Goal: Task Accomplishment & Management: Complete application form

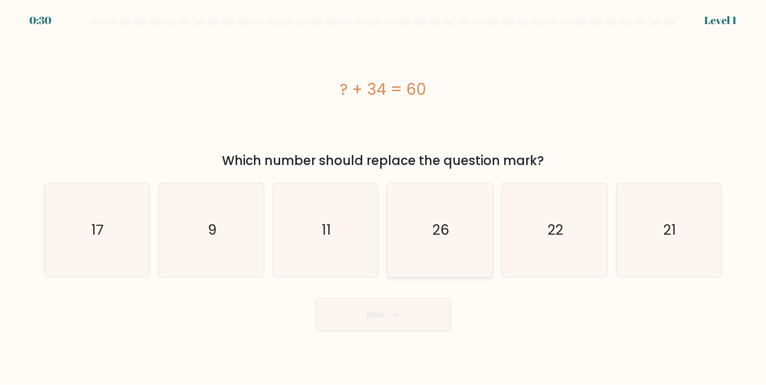
click at [445, 232] on text "26" at bounding box center [441, 229] width 17 height 19
click at [384, 198] on input "d. 26" at bounding box center [383, 195] width 1 height 5
radio input "true"
click at [384, 320] on button "Next" at bounding box center [383, 315] width 136 height 34
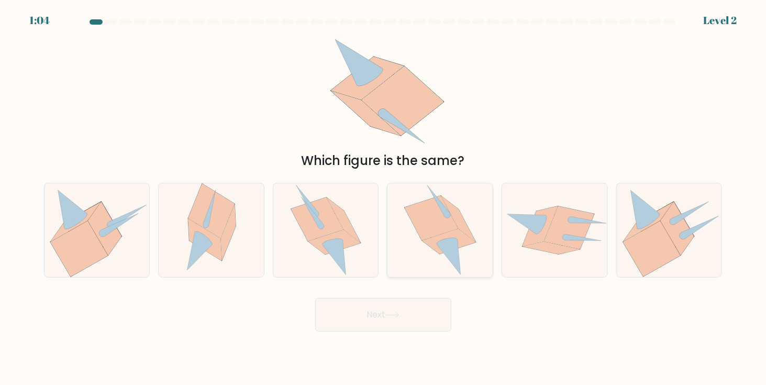
click at [430, 223] on icon at bounding box center [431, 218] width 53 height 45
click at [384, 198] on input "d." at bounding box center [383, 195] width 1 height 5
radio input "true"
click at [408, 314] on button "Next" at bounding box center [383, 315] width 136 height 34
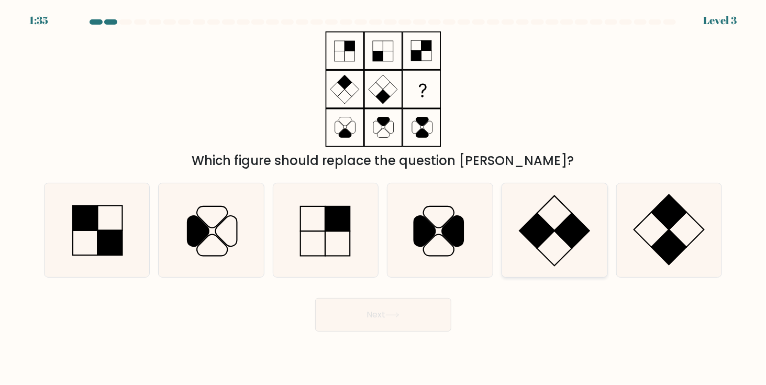
click at [573, 238] on rect at bounding box center [571, 230] width 35 height 35
click at [384, 198] on input "e." at bounding box center [383, 195] width 1 height 5
radio input "true"
click at [377, 294] on div "Next" at bounding box center [383, 310] width 691 height 41
click at [377, 297] on div "Next" at bounding box center [383, 310] width 691 height 41
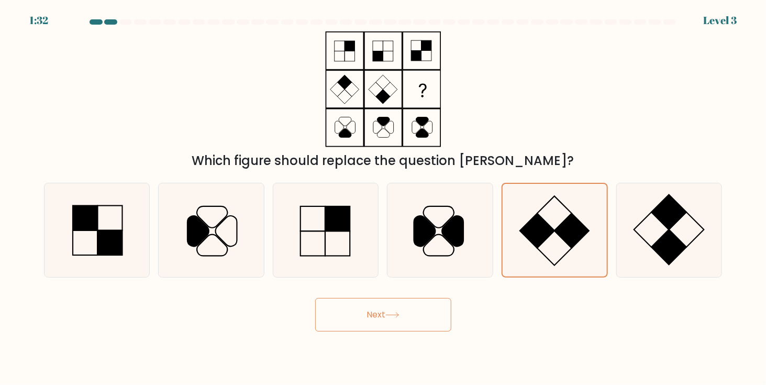
click at [379, 304] on button "Next" at bounding box center [383, 315] width 136 height 34
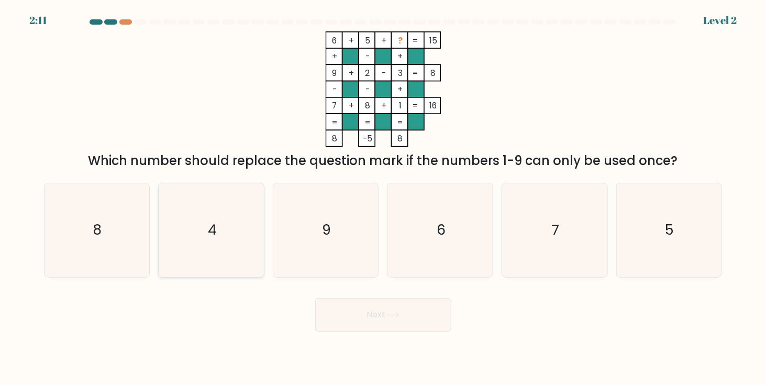
click at [229, 237] on icon "4" at bounding box center [211, 230] width 94 height 94
click at [383, 198] on input "b. 4" at bounding box center [383, 195] width 1 height 5
radio input "true"
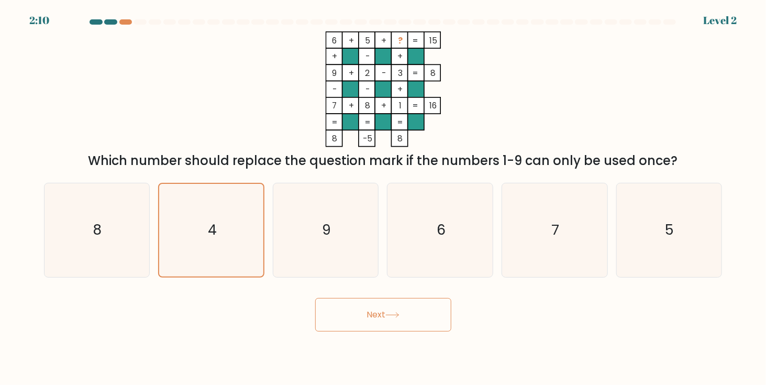
click at [382, 316] on button "Next" at bounding box center [383, 315] width 136 height 34
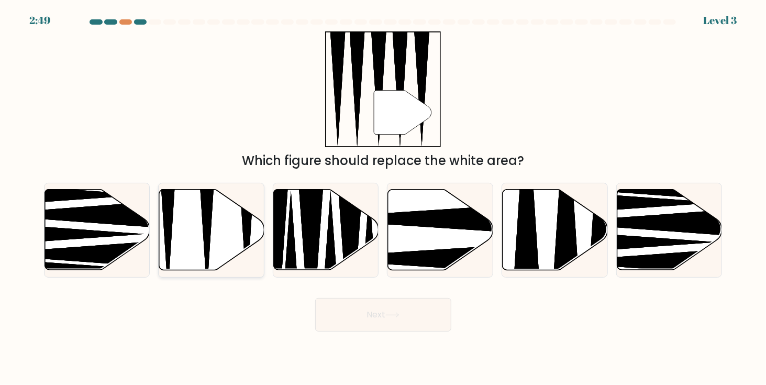
click at [193, 227] on icon at bounding box center [211, 230] width 105 height 81
click at [383, 198] on input "b." at bounding box center [383, 195] width 1 height 5
radio input "true"
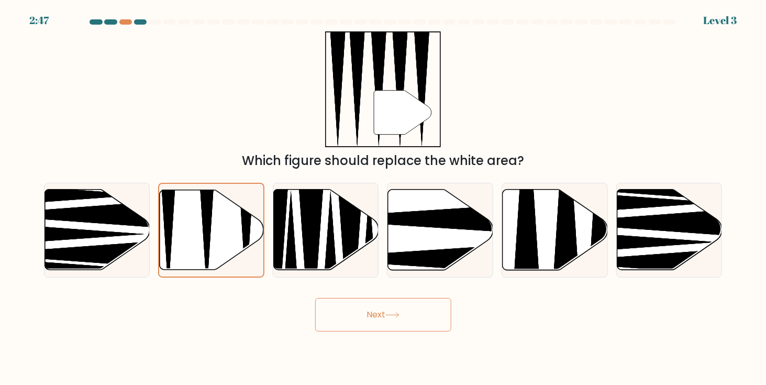
click at [373, 323] on button "Next" at bounding box center [383, 315] width 136 height 34
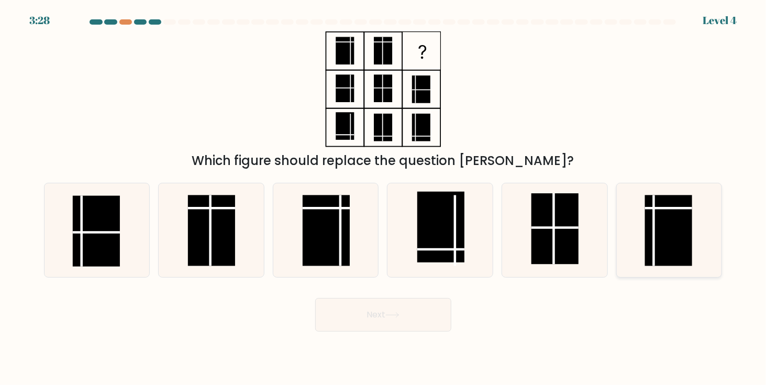
click at [656, 249] on rect at bounding box center [668, 230] width 47 height 71
click at [384, 198] on input "f." at bounding box center [383, 195] width 1 height 5
radio input "true"
click at [413, 313] on button "Next" at bounding box center [383, 315] width 136 height 34
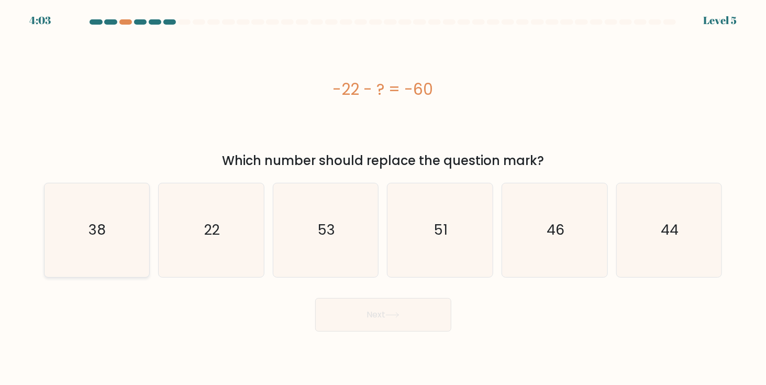
click at [95, 246] on icon "38" at bounding box center [97, 230] width 94 height 94
click at [383, 198] on input "a. 38" at bounding box center [383, 195] width 1 height 5
radio input "true"
click at [411, 311] on button "Next" at bounding box center [383, 315] width 136 height 34
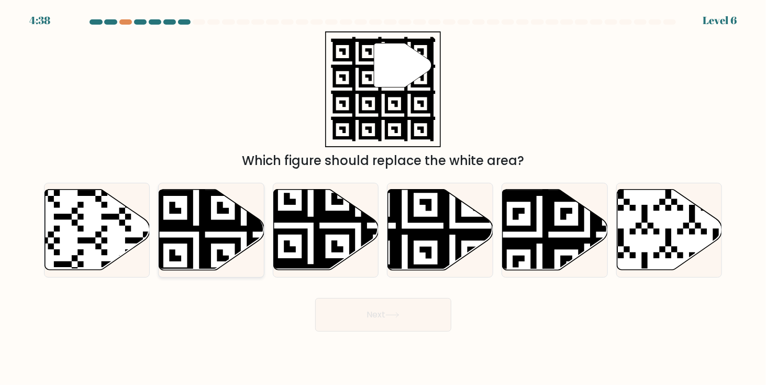
click at [184, 220] on icon at bounding box center [244, 187] width 191 height 191
click at [383, 198] on input "b." at bounding box center [383, 195] width 1 height 5
radio input "true"
click at [390, 314] on icon at bounding box center [392, 315] width 14 height 6
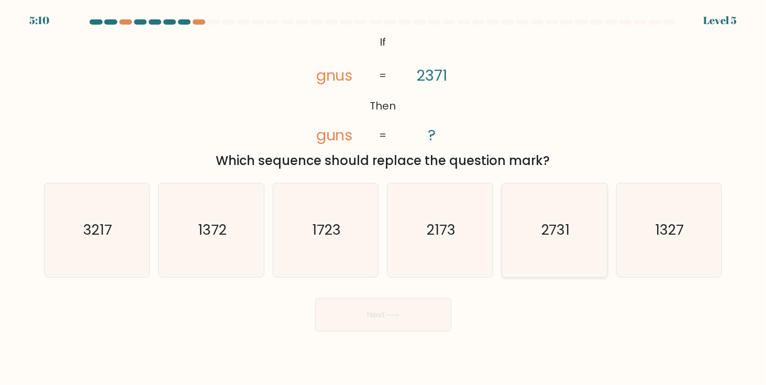
click at [552, 258] on icon "2731" at bounding box center [555, 230] width 94 height 94
click at [384, 198] on input "e. 2731" at bounding box center [383, 195] width 1 height 5
radio input "true"
click at [400, 321] on button "Next" at bounding box center [383, 315] width 136 height 34
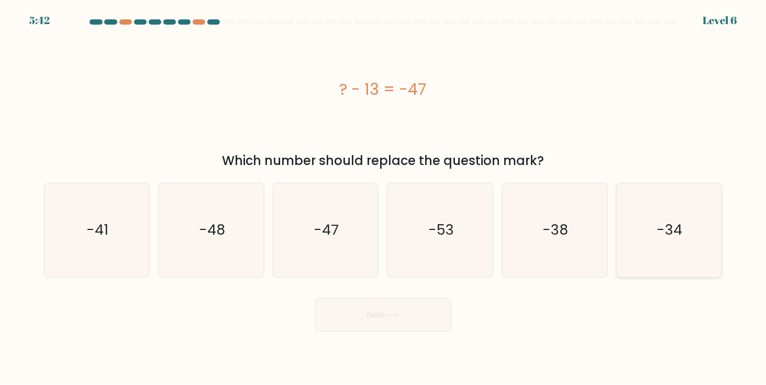
click at [668, 241] on icon "-34" at bounding box center [669, 230] width 94 height 94
click at [384, 198] on input "f. -34" at bounding box center [383, 195] width 1 height 5
radio input "true"
click at [405, 304] on button "Next" at bounding box center [383, 315] width 136 height 34
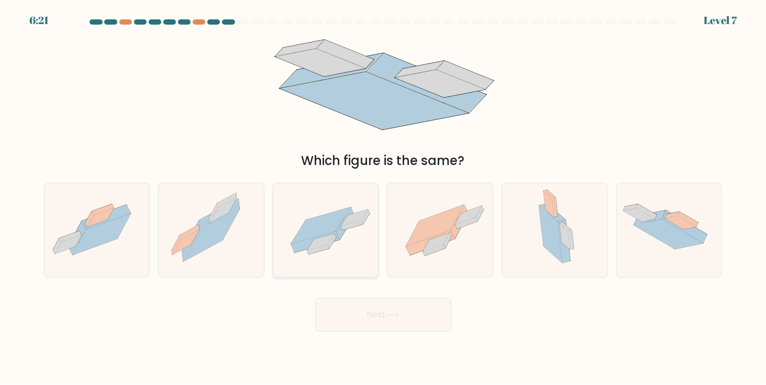
click at [313, 241] on icon at bounding box center [315, 241] width 49 height 21
click at [383, 198] on input "c." at bounding box center [383, 195] width 1 height 5
radio input "true"
click at [403, 326] on button "Next" at bounding box center [383, 315] width 136 height 34
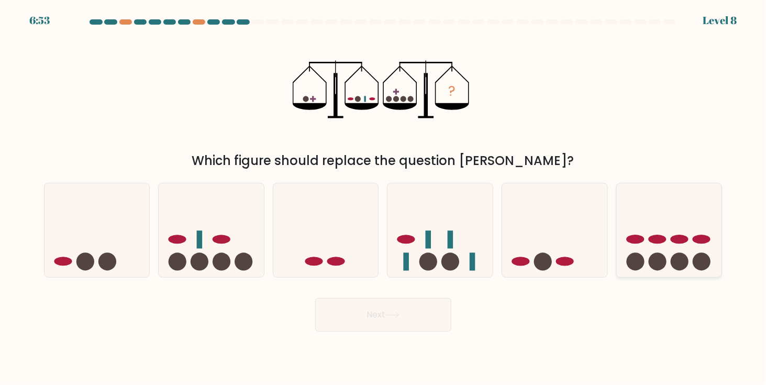
click at [678, 259] on circle at bounding box center [680, 262] width 18 height 18
click at [384, 198] on input "f." at bounding box center [383, 195] width 1 height 5
radio input "true"
click at [419, 323] on button "Next" at bounding box center [383, 315] width 136 height 34
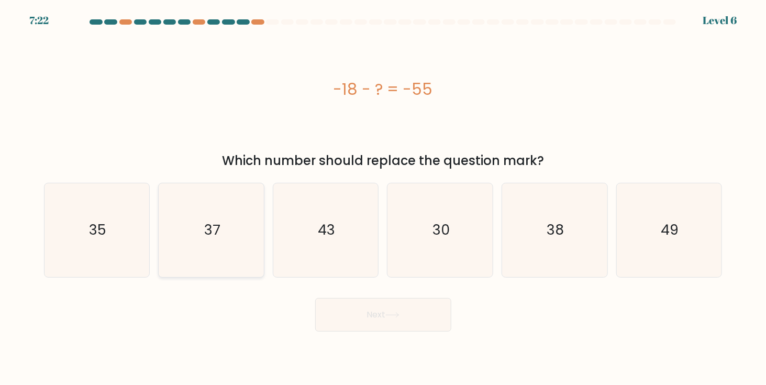
click at [222, 241] on icon "37" at bounding box center [211, 230] width 94 height 94
click at [383, 198] on input "b. 37" at bounding box center [383, 195] width 1 height 5
radio input "true"
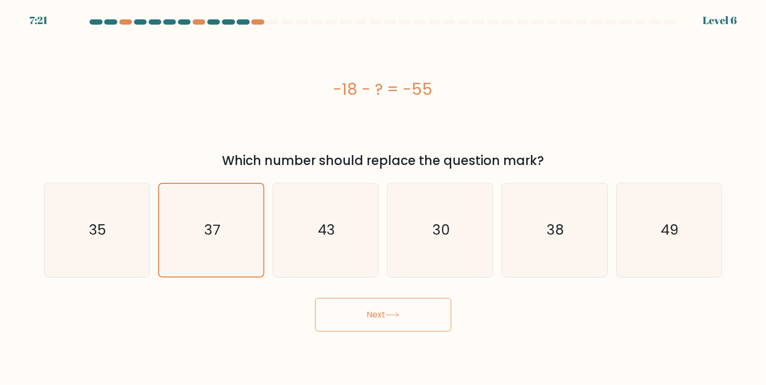
click at [388, 326] on button "Next" at bounding box center [383, 315] width 136 height 34
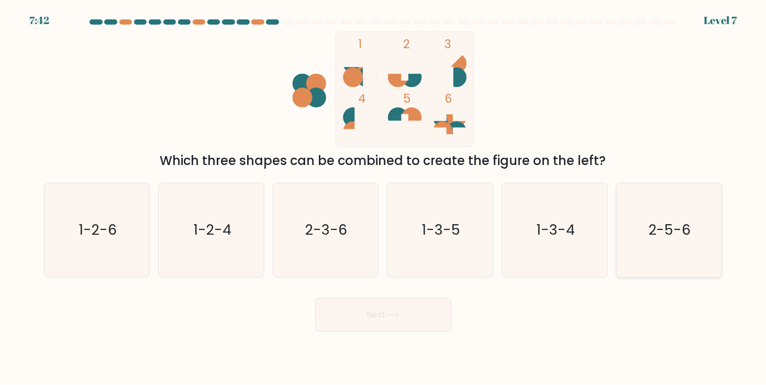
click at [681, 228] on text "2-5-6" at bounding box center [670, 229] width 42 height 19
click at [384, 198] on input "f. 2-5-6" at bounding box center [383, 195] width 1 height 5
radio input "true"
click at [369, 334] on body "7:41 Level 7" at bounding box center [383, 192] width 766 height 385
click at [381, 320] on button "Next" at bounding box center [383, 315] width 136 height 34
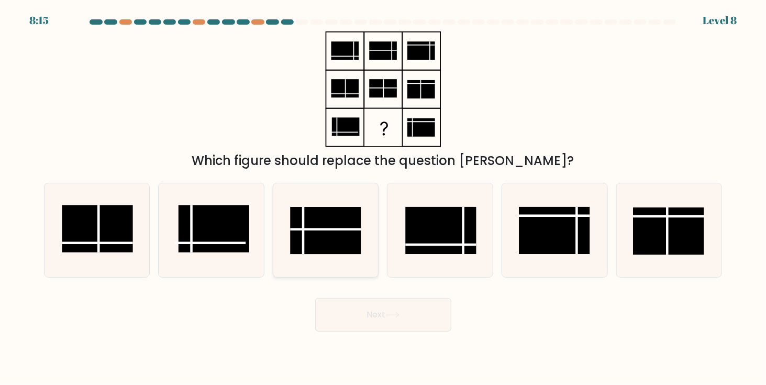
click at [318, 237] on rect at bounding box center [326, 230] width 71 height 47
click at [383, 198] on input "c." at bounding box center [383, 195] width 1 height 5
radio input "true"
click at [384, 312] on button "Next" at bounding box center [383, 315] width 136 height 34
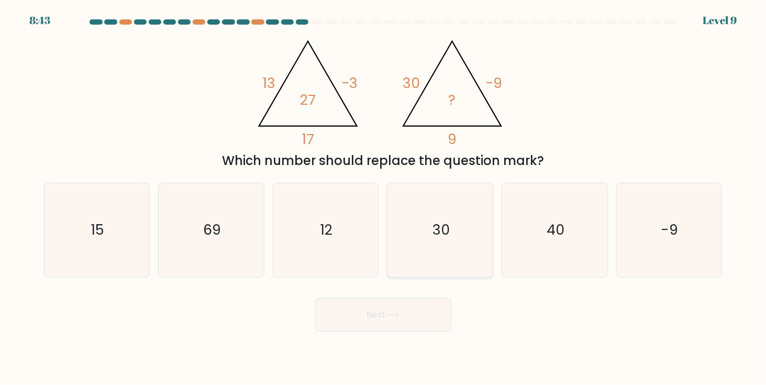
click at [457, 249] on icon "30" at bounding box center [440, 230] width 94 height 94
click at [384, 198] on input "d. 30" at bounding box center [383, 195] width 1 height 5
radio input "true"
click at [425, 316] on button "Next" at bounding box center [383, 315] width 136 height 34
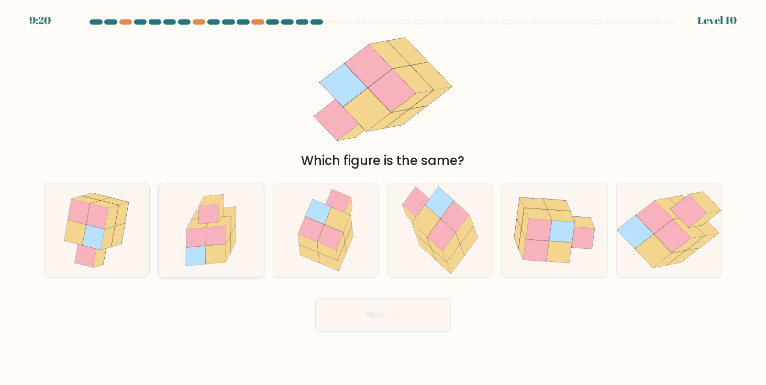
drag, startPoint x: 208, startPoint y: 230, endPoint x: 202, endPoint y: 230, distance: 6.8
click at [202, 230] on icon at bounding box center [211, 230] width 76 height 94
click at [383, 198] on input "b." at bounding box center [383, 195] width 1 height 5
radio input "true"
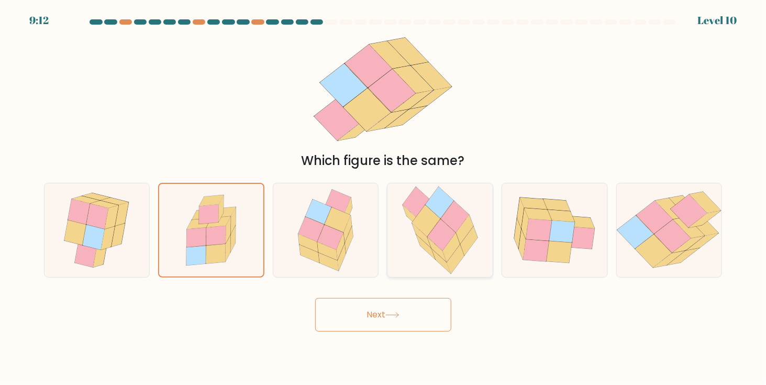
click at [460, 248] on icon at bounding box center [455, 259] width 17 height 29
click at [384, 198] on input "d." at bounding box center [383, 195] width 1 height 5
radio input "true"
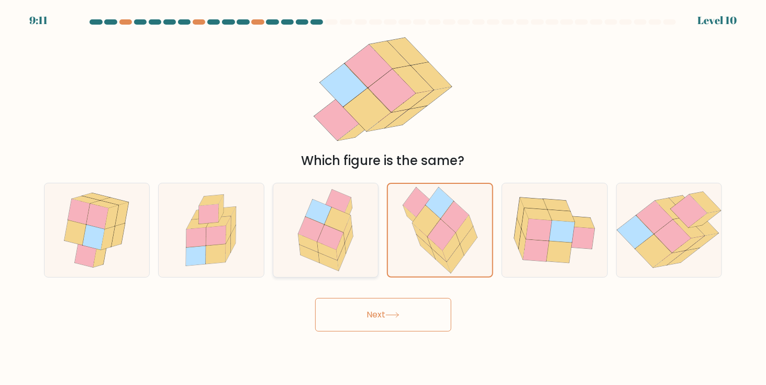
click at [324, 254] on icon at bounding box center [325, 230] width 75 height 94
click at [383, 198] on input "c." at bounding box center [383, 195] width 1 height 5
radio input "true"
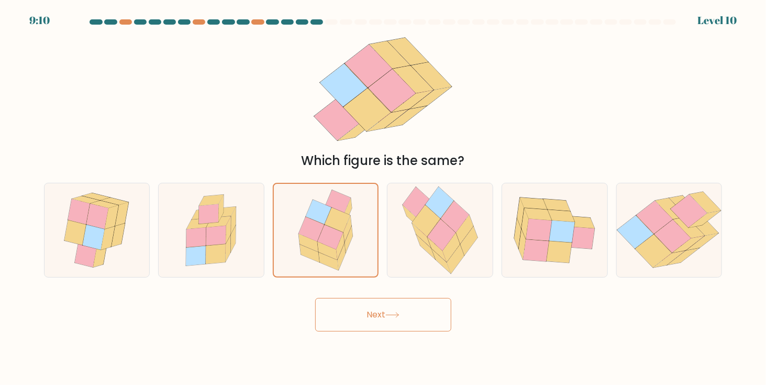
click at [367, 288] on form at bounding box center [383, 175] width 766 height 312
click at [365, 315] on button "Next" at bounding box center [383, 315] width 136 height 34
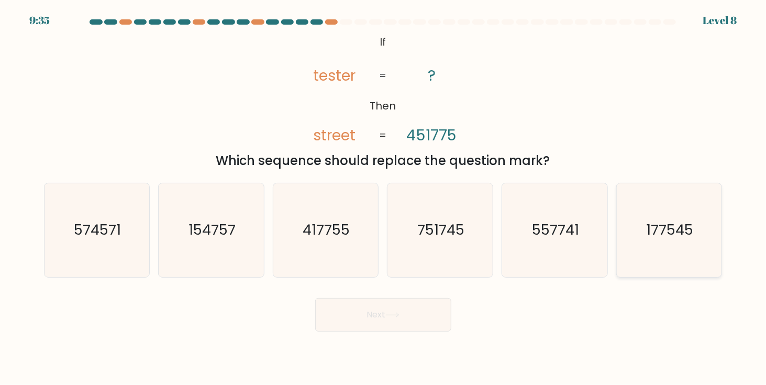
click at [646, 231] on icon "177545" at bounding box center [669, 230] width 94 height 94
click at [384, 198] on input "f. 177545" at bounding box center [383, 195] width 1 height 5
radio input "true"
click at [398, 319] on button "Next" at bounding box center [383, 315] width 136 height 34
